Goal: Task Accomplishment & Management: Manage account settings

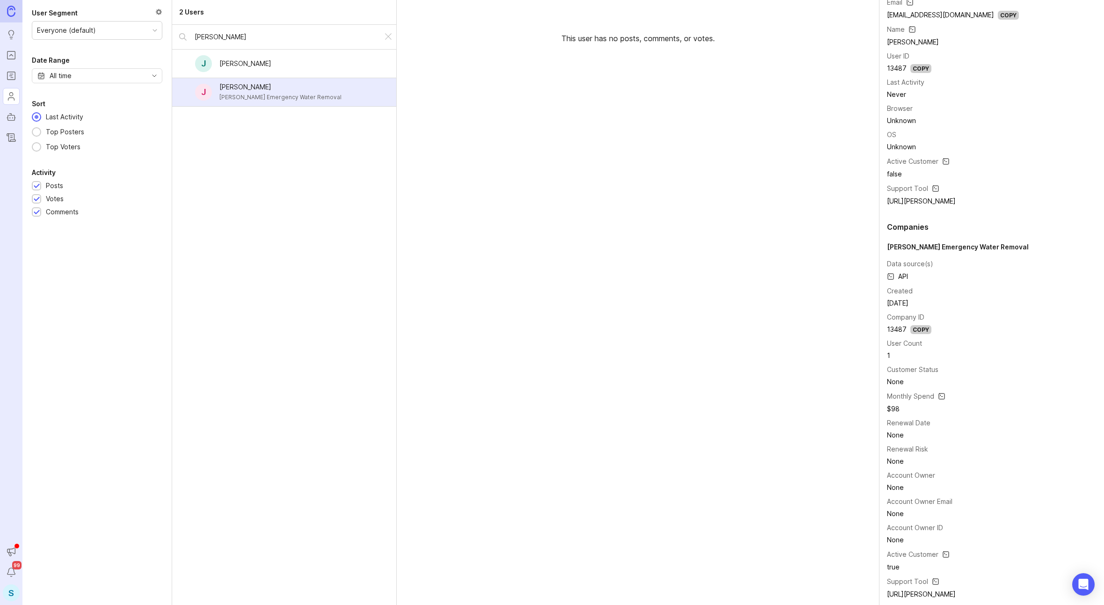
scroll to position [150, 0]
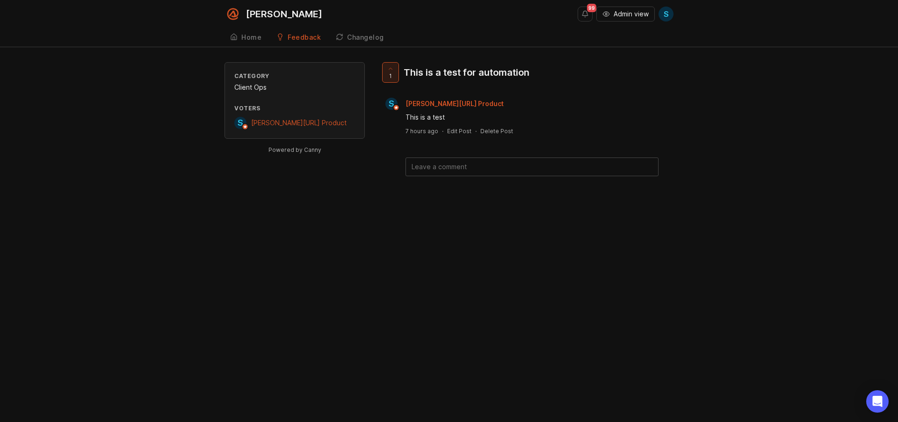
click at [503, 133] on div "Delete Post" at bounding box center [496, 131] width 33 height 8
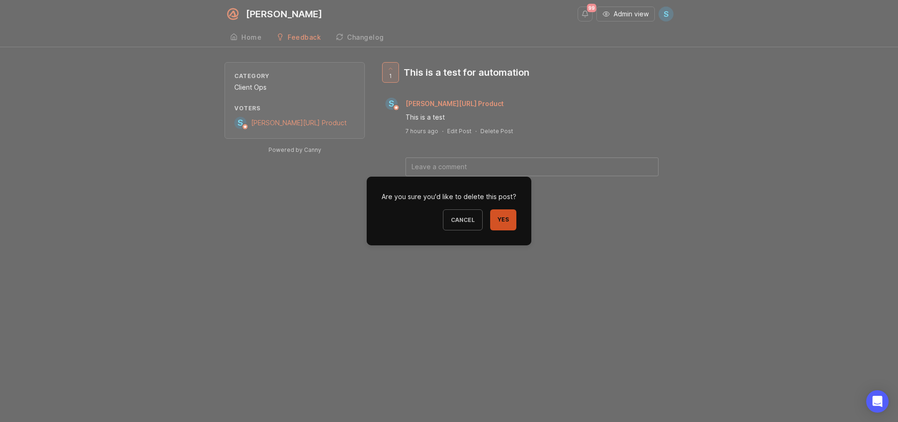
click at [512, 223] on button "Yes" at bounding box center [503, 220] width 26 height 21
